Goal: Register for event/course

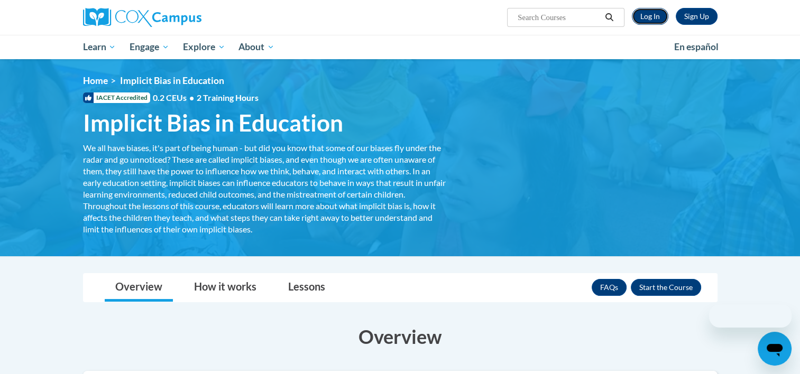
click at [651, 16] on link "Log In" at bounding box center [650, 16] width 36 height 17
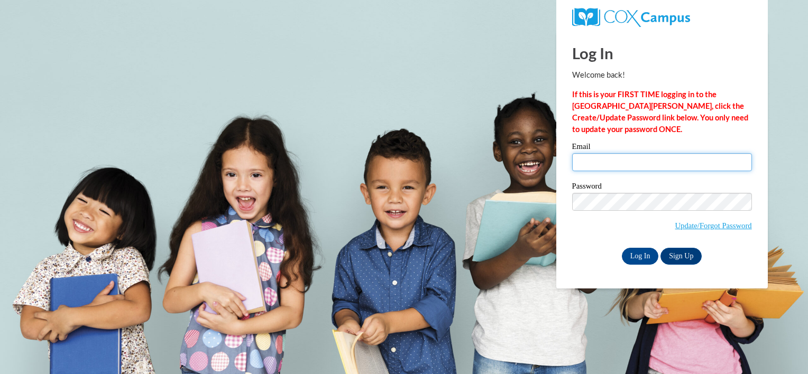
click at [608, 156] on input "Email" at bounding box center [662, 162] width 180 height 18
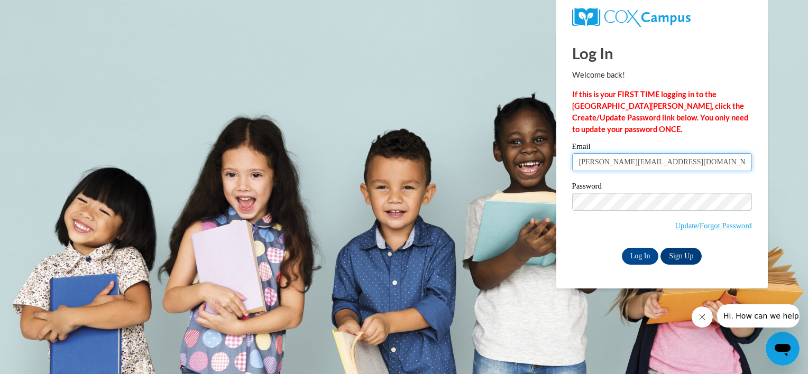
type input "jeverett5307@me.com"
click at [654, 164] on input "jeverett5307@me.com" at bounding box center [662, 162] width 180 height 18
click at [634, 258] on input "Log In" at bounding box center [640, 256] width 37 height 17
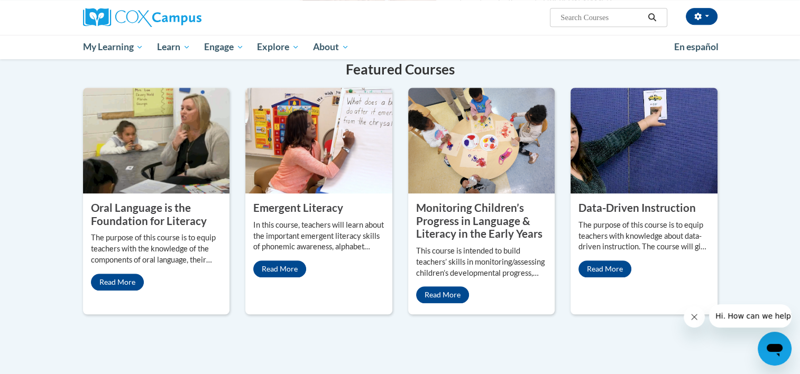
scroll to position [846, 0]
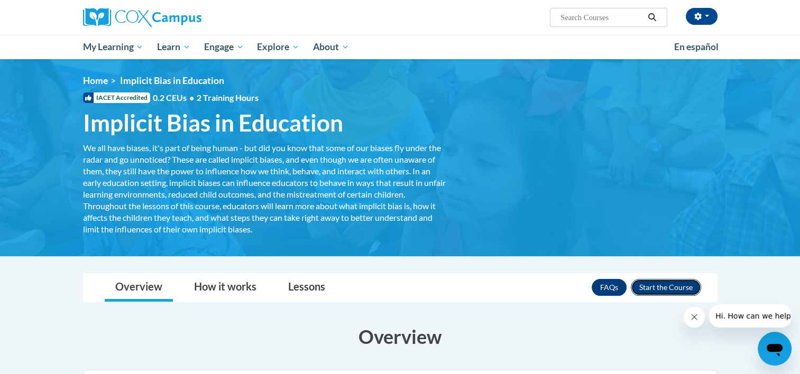
click at [649, 287] on button "Enroll" at bounding box center [666, 287] width 70 height 17
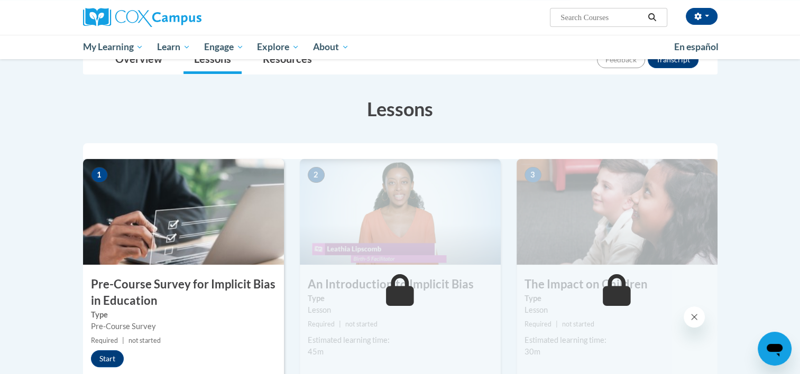
scroll to position [106, 0]
